Goal: Task Accomplishment & Management: Manage account settings

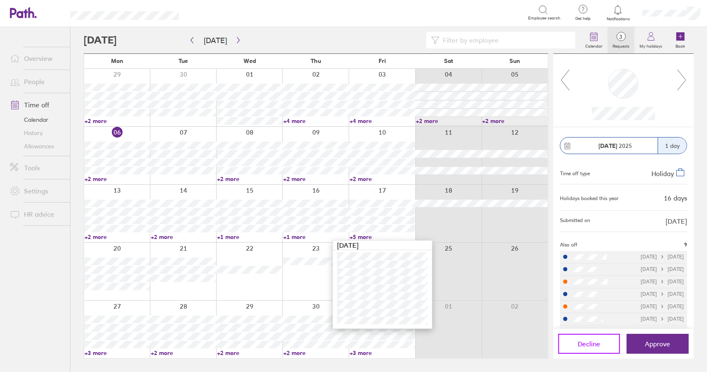
click at [594, 342] on span "Decline" at bounding box center [589, 343] width 22 height 7
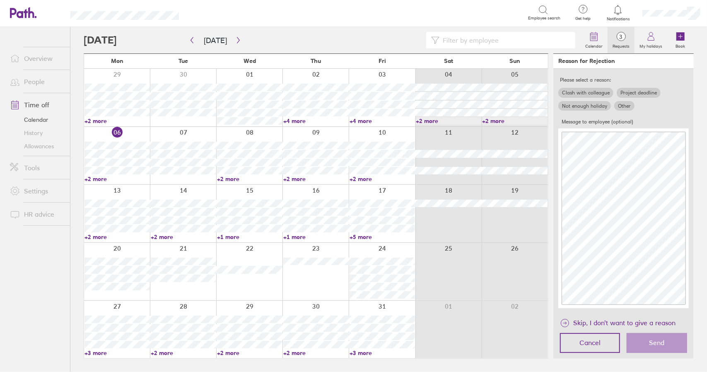
click at [593, 91] on label "Clash with colleague" at bounding box center [586, 93] width 55 height 10
click at [0, 0] on input "Clash with colleague" at bounding box center [0, 0] width 0 height 0
click at [668, 344] on button "Send" at bounding box center [657, 343] width 60 height 20
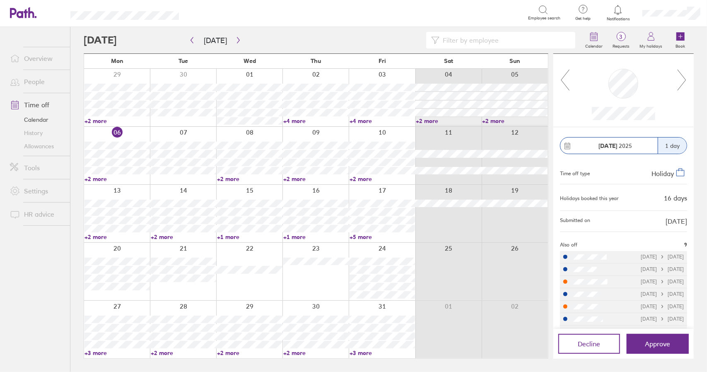
click at [687, 87] on icon at bounding box center [682, 80] width 10 height 22
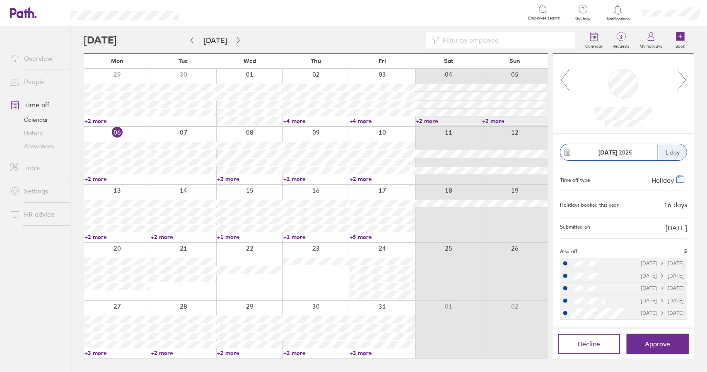
click at [683, 82] on icon at bounding box center [682, 80] width 10 height 22
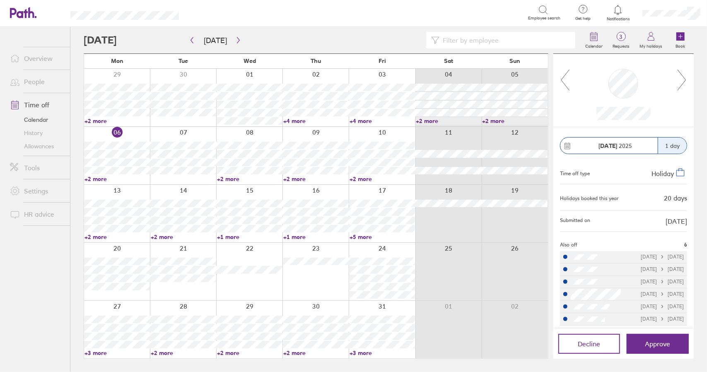
click at [36, 104] on link "Time off" at bounding box center [36, 105] width 67 height 17
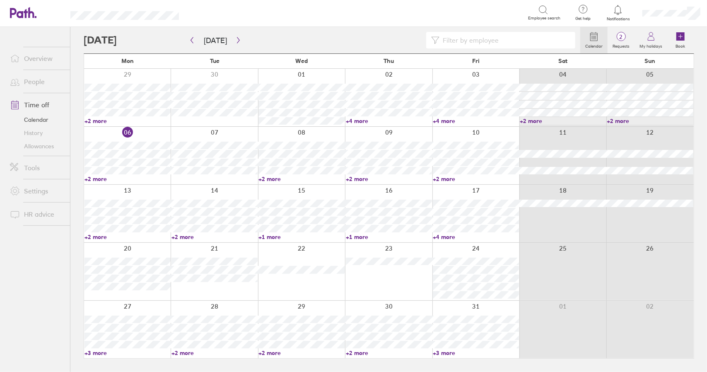
click at [94, 351] on link "+3 more" at bounding box center [128, 352] width 86 height 7
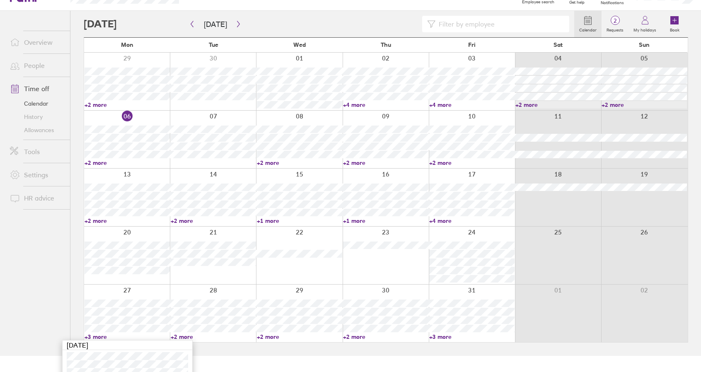
scroll to position [56, 0]
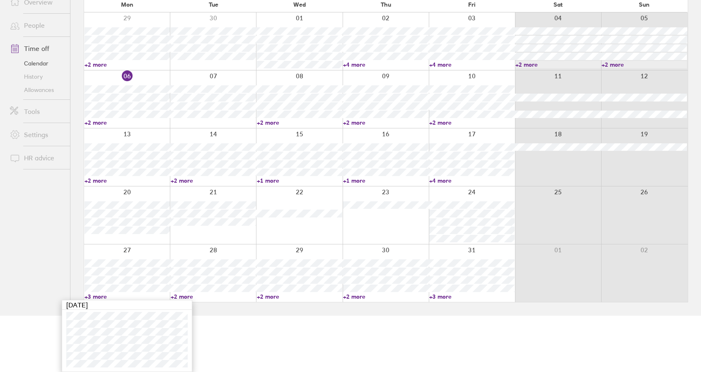
click at [94, 295] on link "+3 more" at bounding box center [127, 296] width 85 height 7
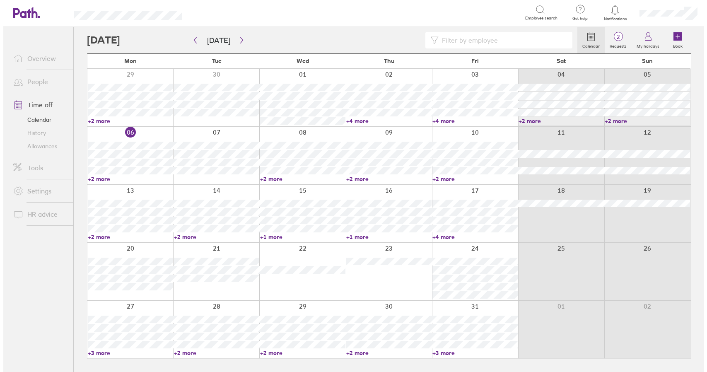
scroll to position [0, 0]
click at [449, 237] on link "+4 more" at bounding box center [476, 236] width 86 height 7
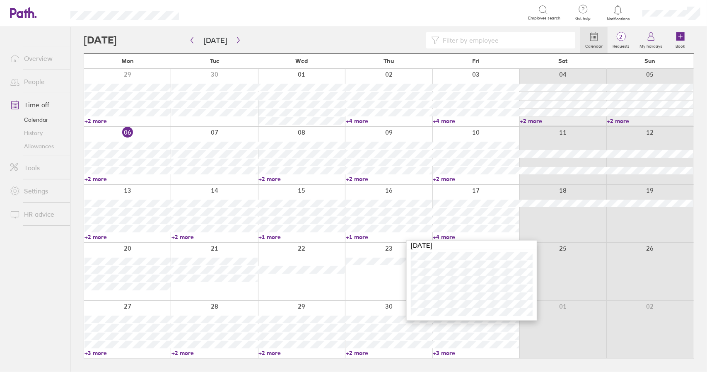
click at [448, 237] on link "+4 more" at bounding box center [476, 236] width 86 height 7
click at [239, 40] on icon "button" at bounding box center [238, 40] width 6 height 7
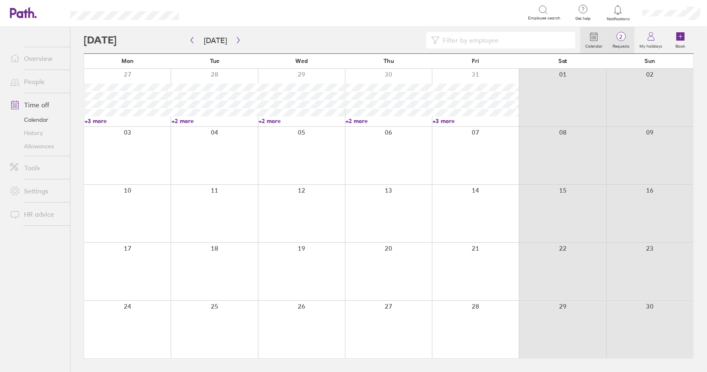
click at [630, 41] on link "2 Requests" at bounding box center [621, 40] width 27 height 27
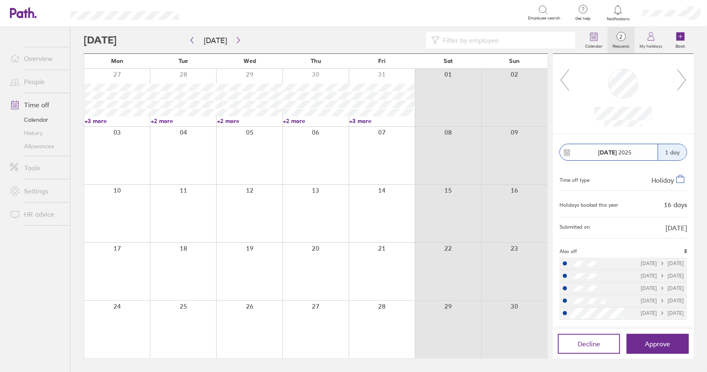
click at [691, 78] on div at bounding box center [623, 94] width 141 height 80
click at [689, 79] on div at bounding box center [623, 94] width 141 height 80
click at [685, 80] on icon at bounding box center [682, 80] width 10 height 22
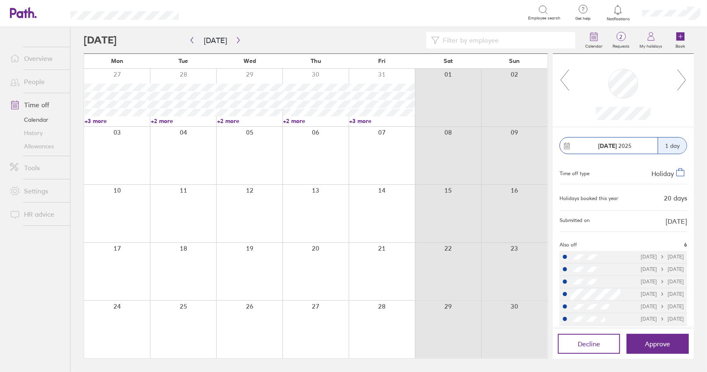
click at [243, 41] on div at bounding box center [332, 40] width 497 height 17
click at [236, 41] on icon "button" at bounding box center [238, 40] width 6 height 7
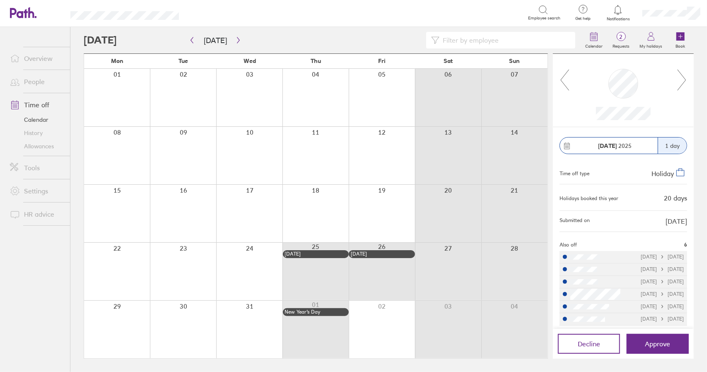
click at [685, 77] on icon at bounding box center [682, 80] width 10 height 22
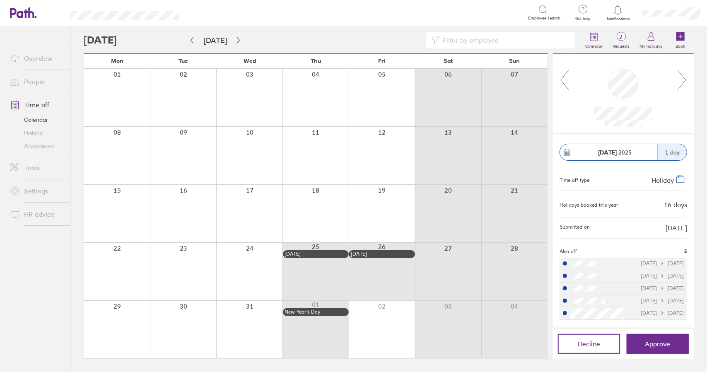
click at [685, 77] on icon at bounding box center [682, 80] width 8 height 21
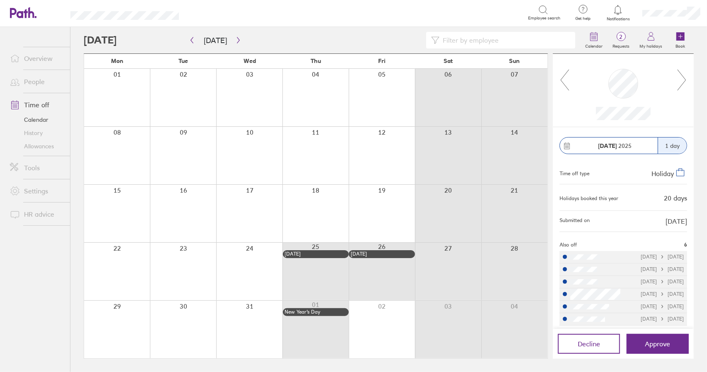
click at [41, 107] on link "Time off" at bounding box center [36, 105] width 67 height 17
